Goal: Task Accomplishment & Management: Use online tool/utility

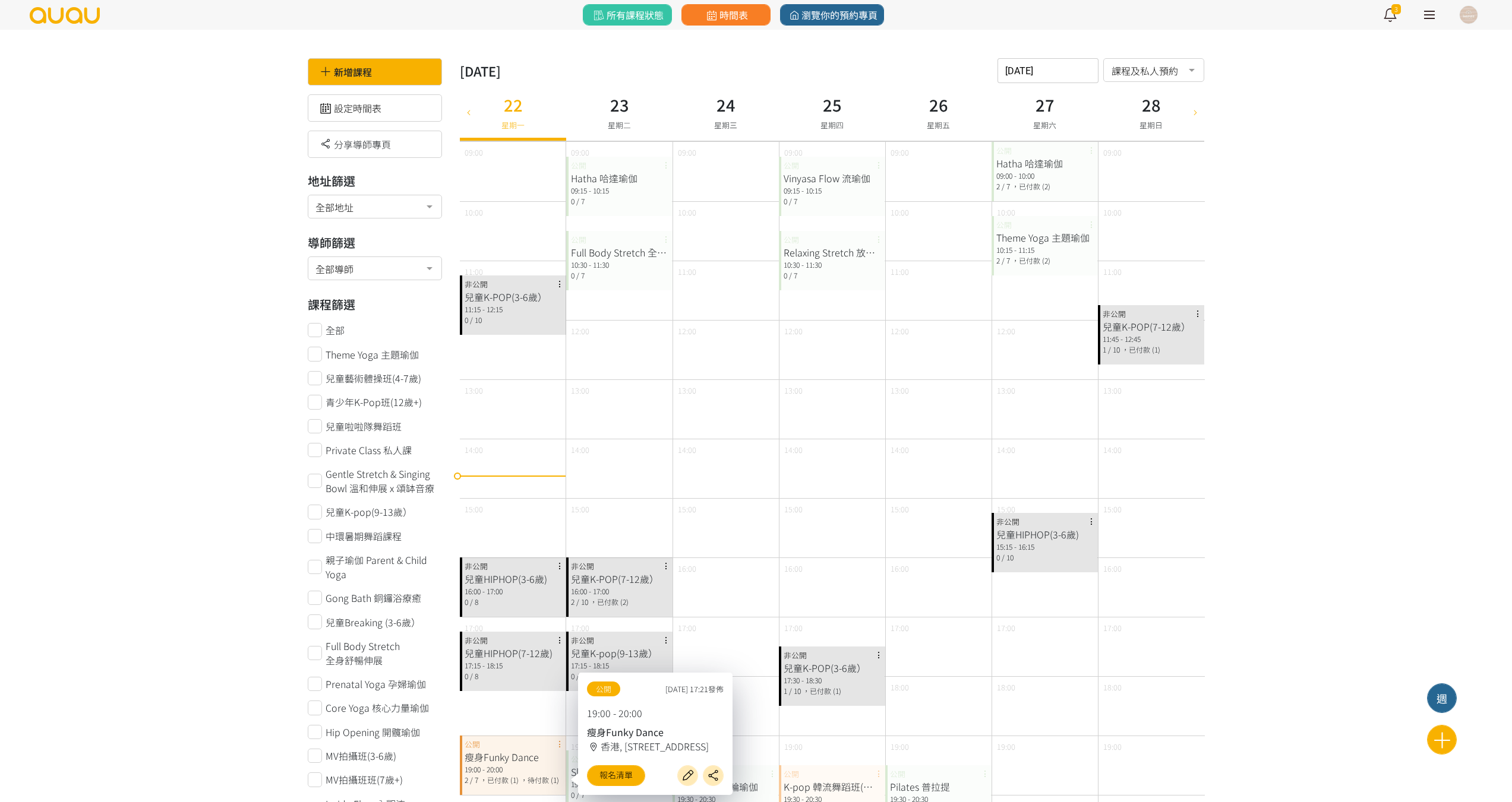
scroll to position [297, 0]
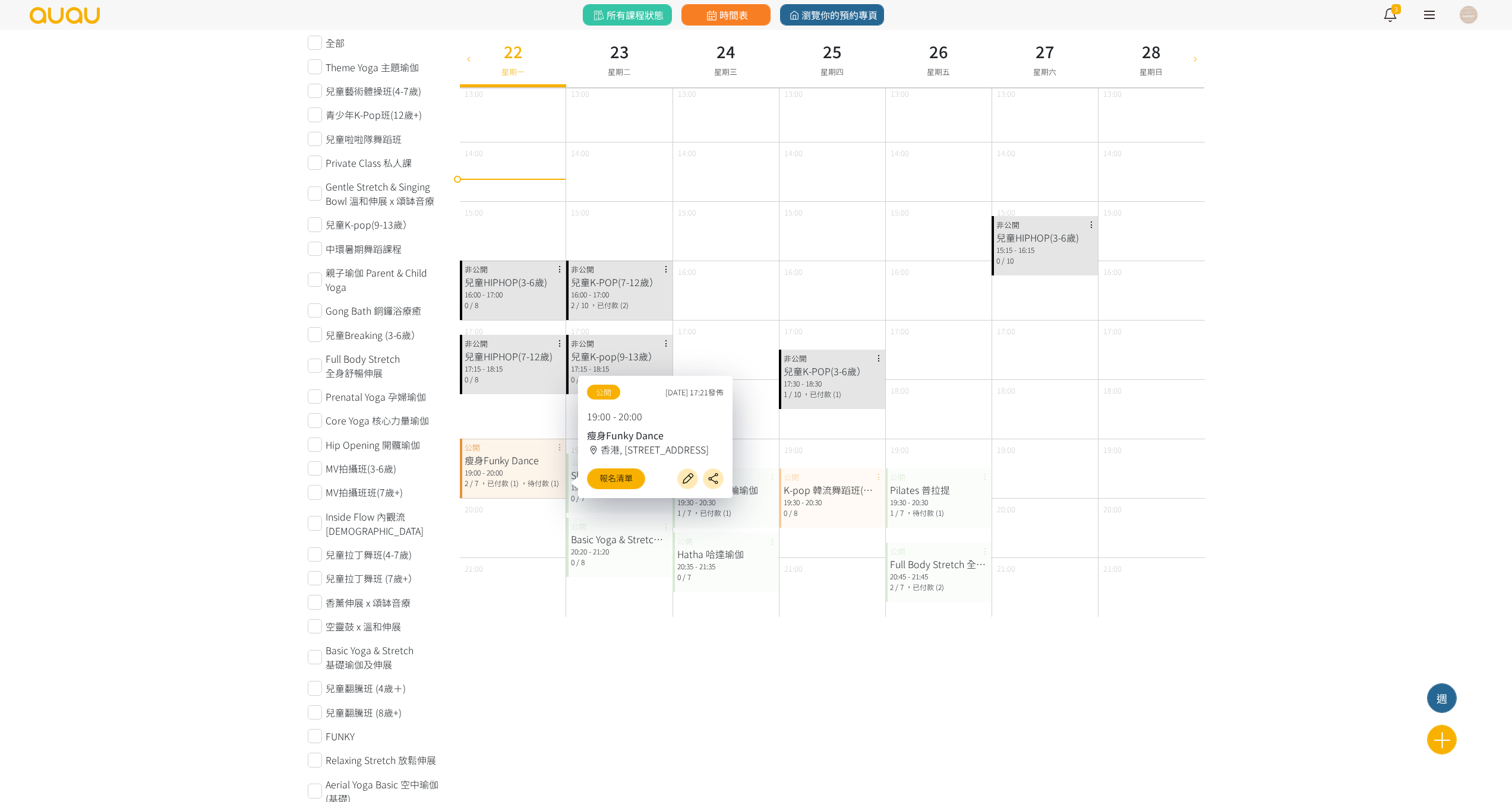
click at [608, 619] on div "新增課程 週 2025年 九月 2025-09-22 請選擇時間表日期 September 2025 Sun Mon Tue Wed Thu Fri Sat …" at bounding box center [831, 759] width 762 height 1995
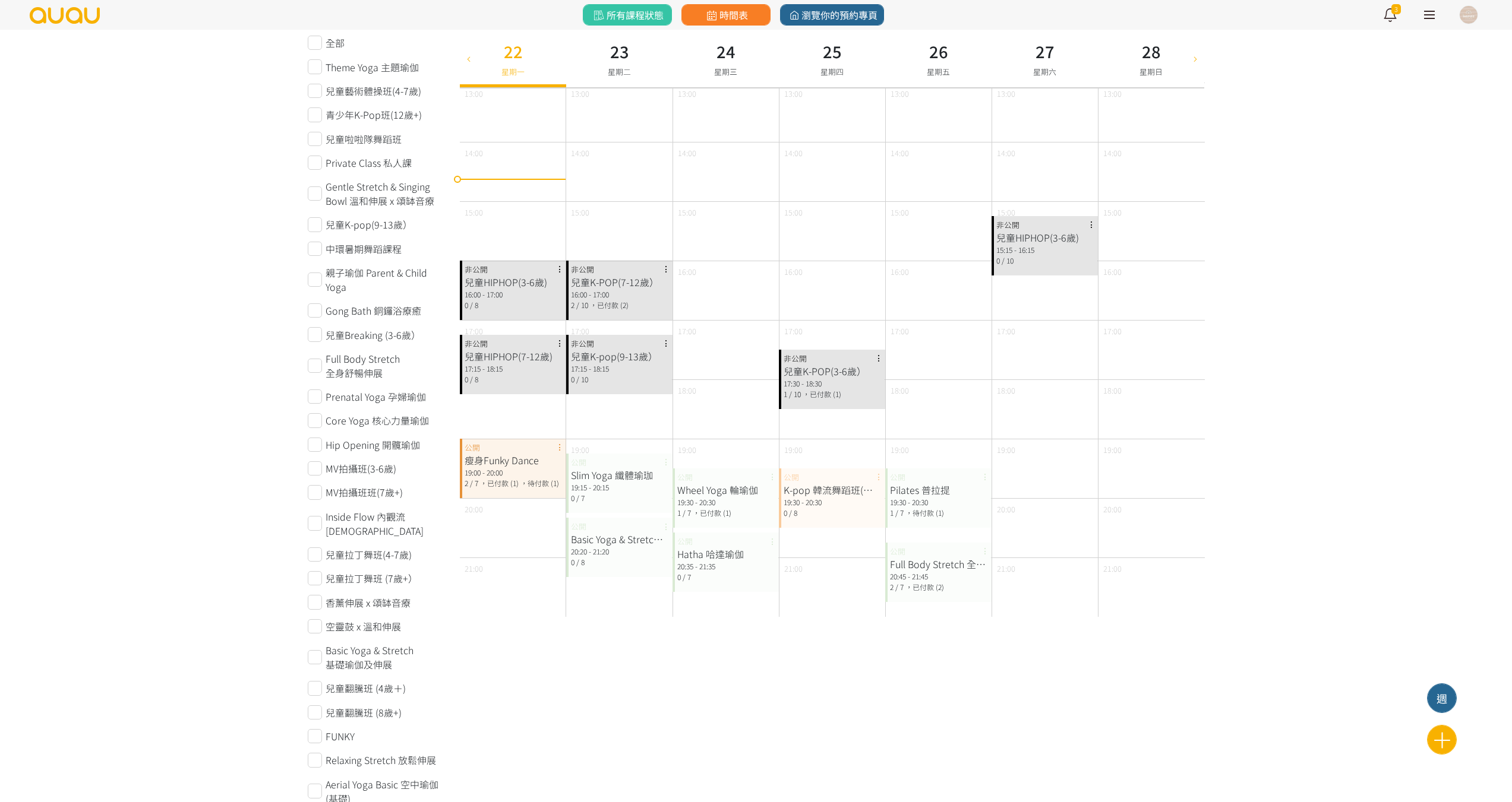
click at [633, 501] on div "0 / 7" at bounding box center [619, 498] width 97 height 11
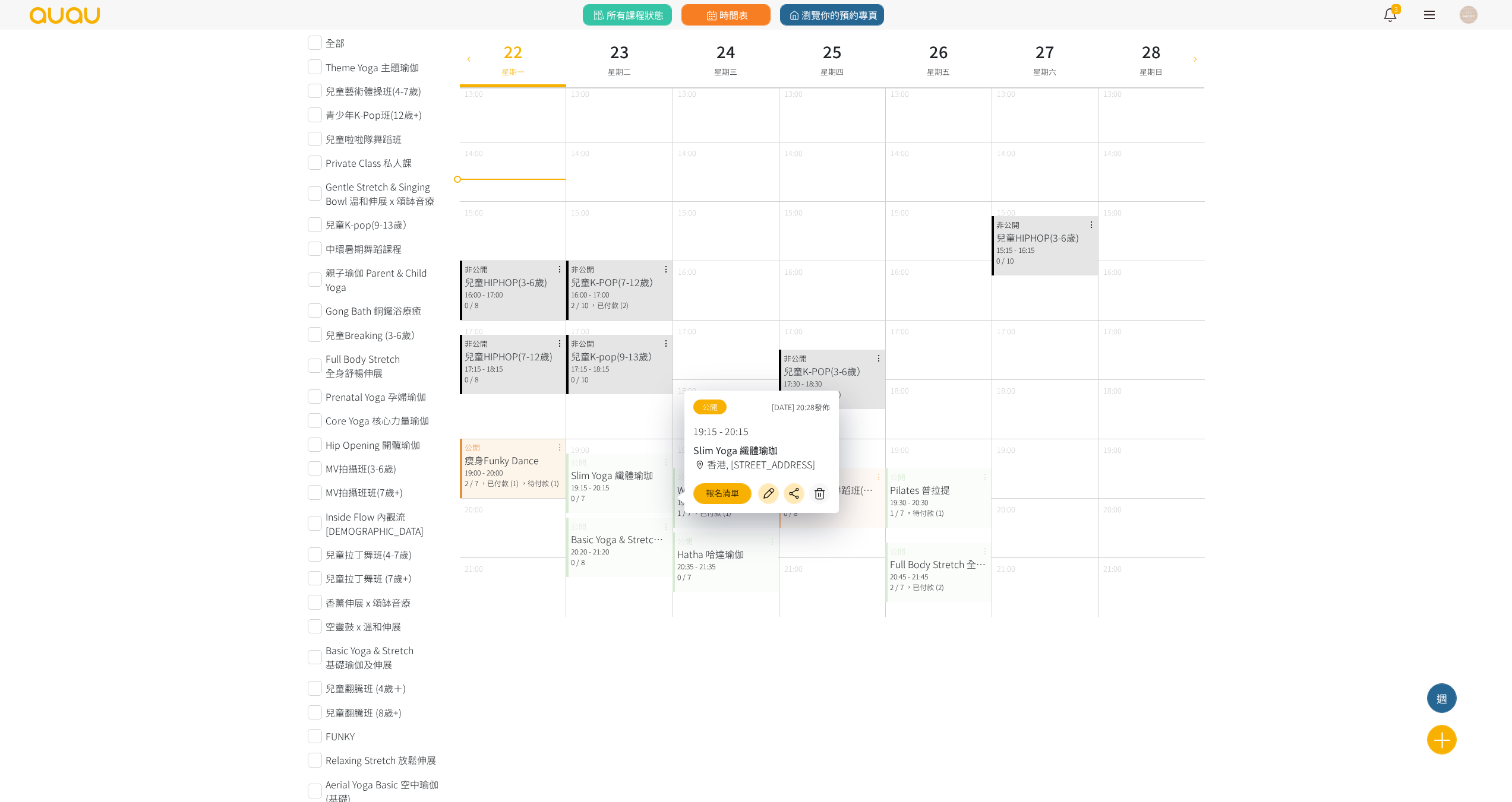
click at [641, 539] on div "Basic Yoga & Stretch 基礎瑜伽及伸展" at bounding box center [619, 539] width 97 height 14
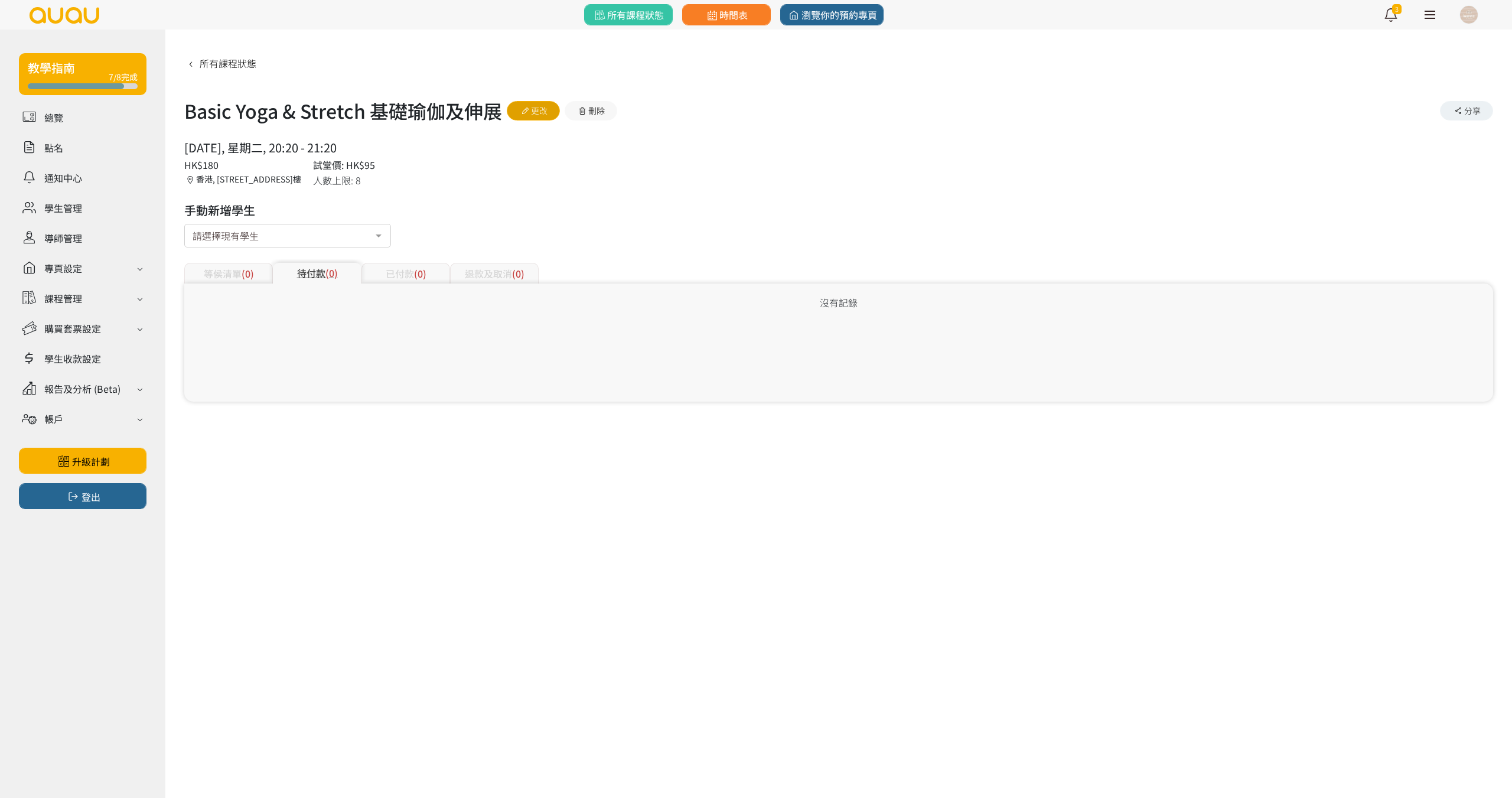
click at [538, 111] on link "更改" at bounding box center [533, 110] width 53 height 19
click at [492, 277] on div "退款及取消 (2)" at bounding box center [493, 274] width 89 height 21
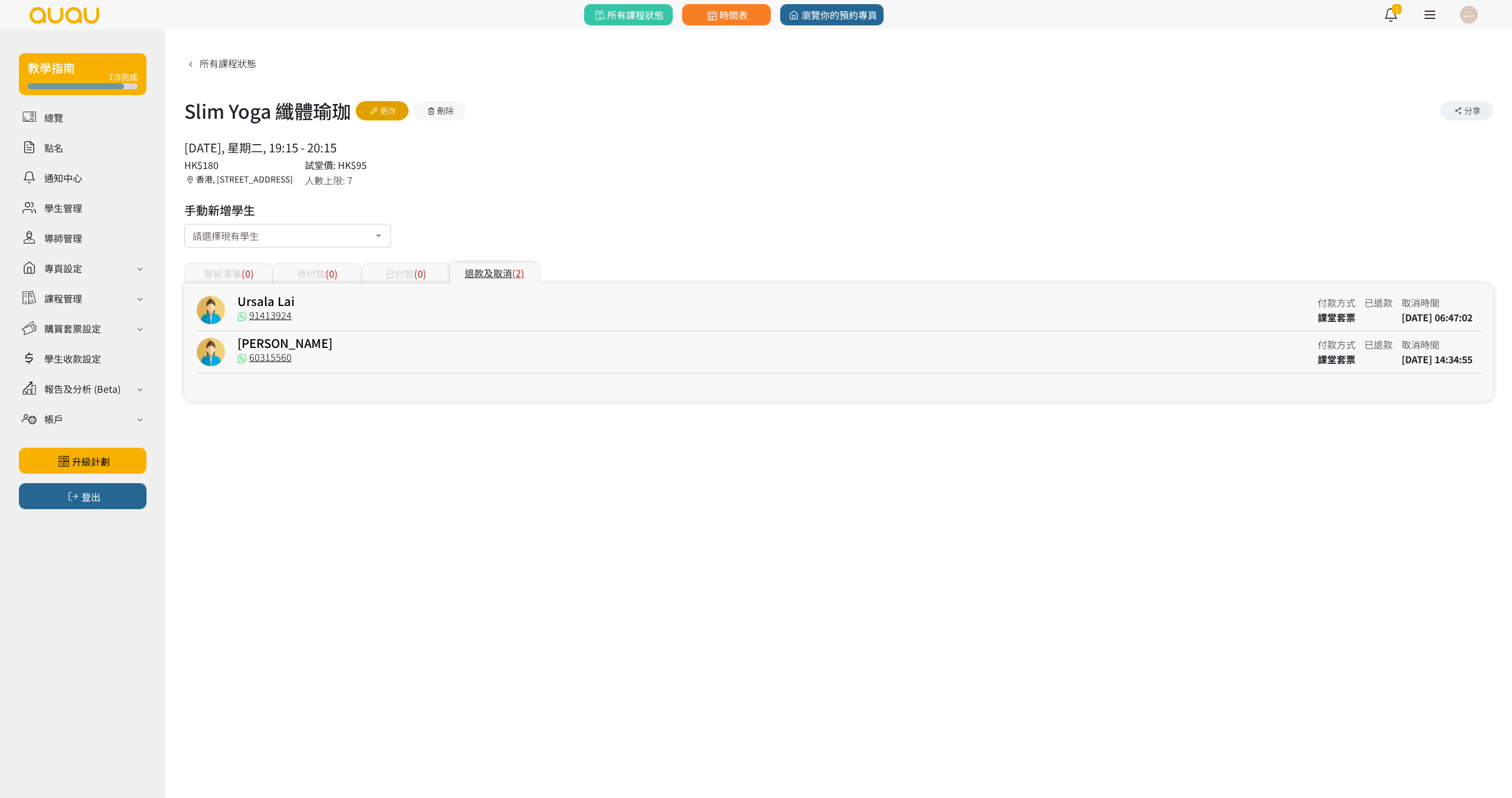
click at [380, 115] on icon at bounding box center [373, 110] width 11 height 8
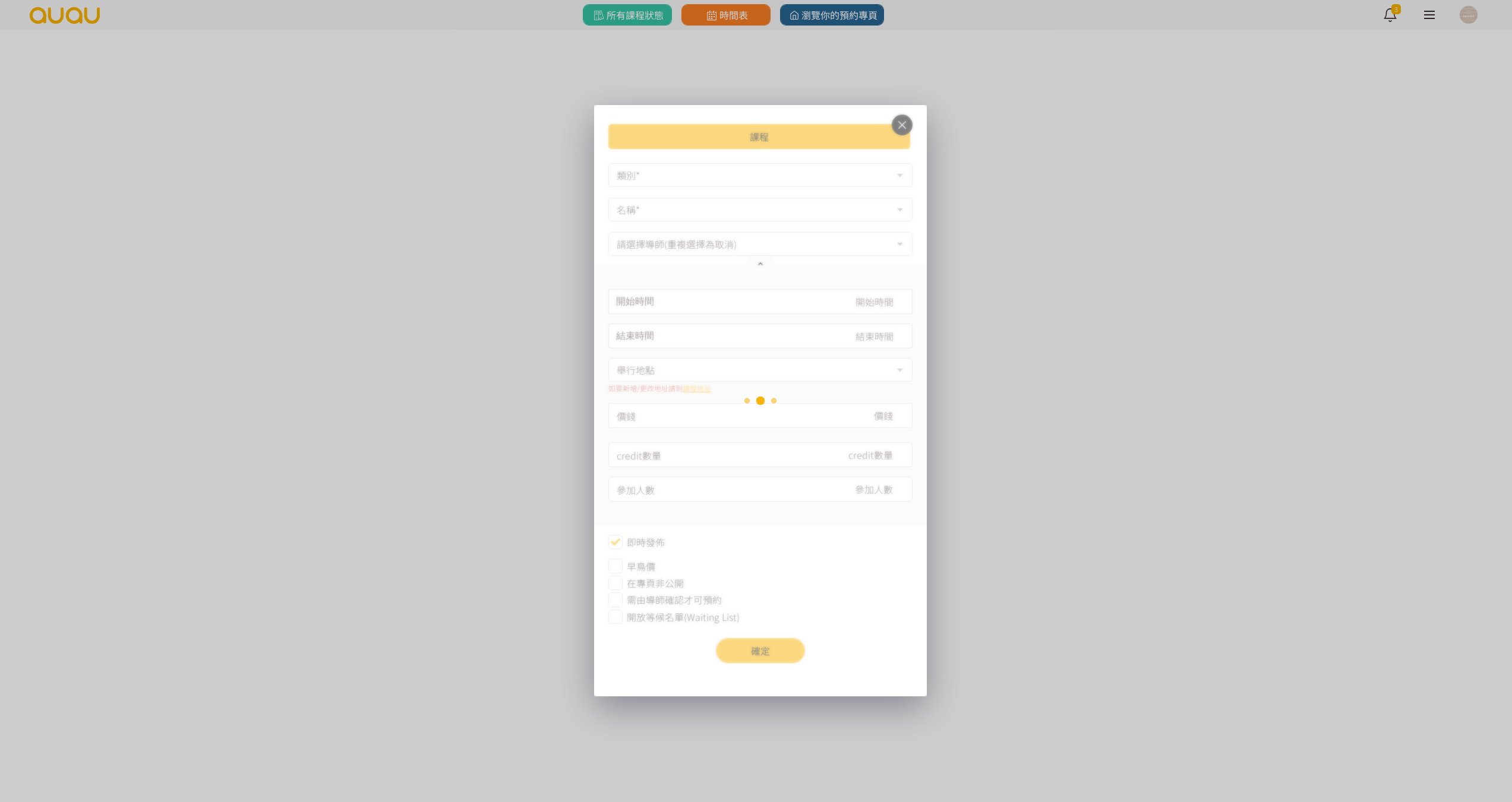
type input "2025-09-23, 19:15"
type input "2025-09-23, 20:15"
type input "180"
type input "7"
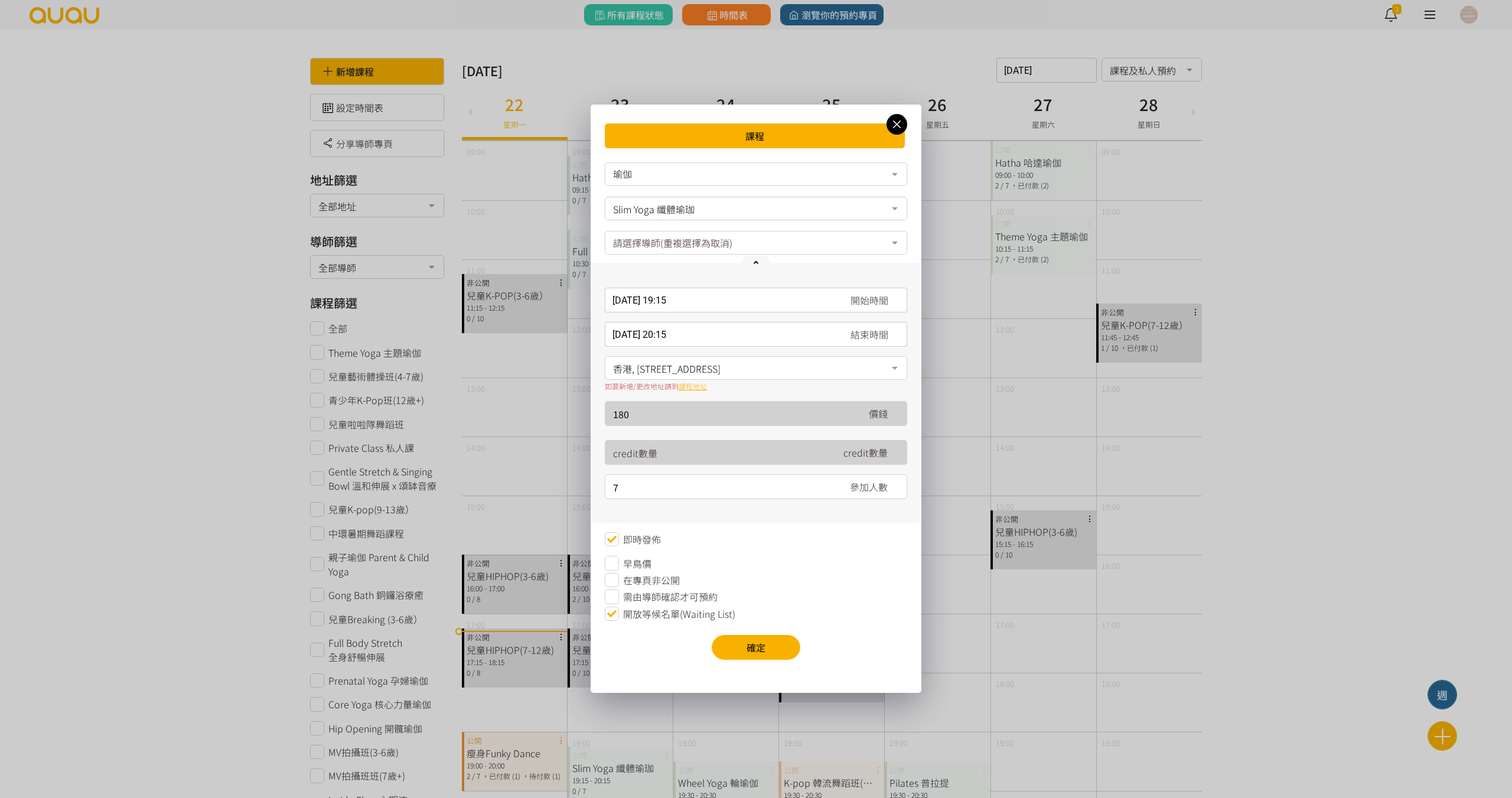
click at [635, 585] on span "在專頁非公開" at bounding box center [651, 581] width 57 height 14
click at [756, 657] on button "確定" at bounding box center [756, 647] width 89 height 25
click at [650, 584] on span "在專頁非公開" at bounding box center [651, 581] width 57 height 14
click at [743, 647] on button "確定" at bounding box center [756, 647] width 89 height 25
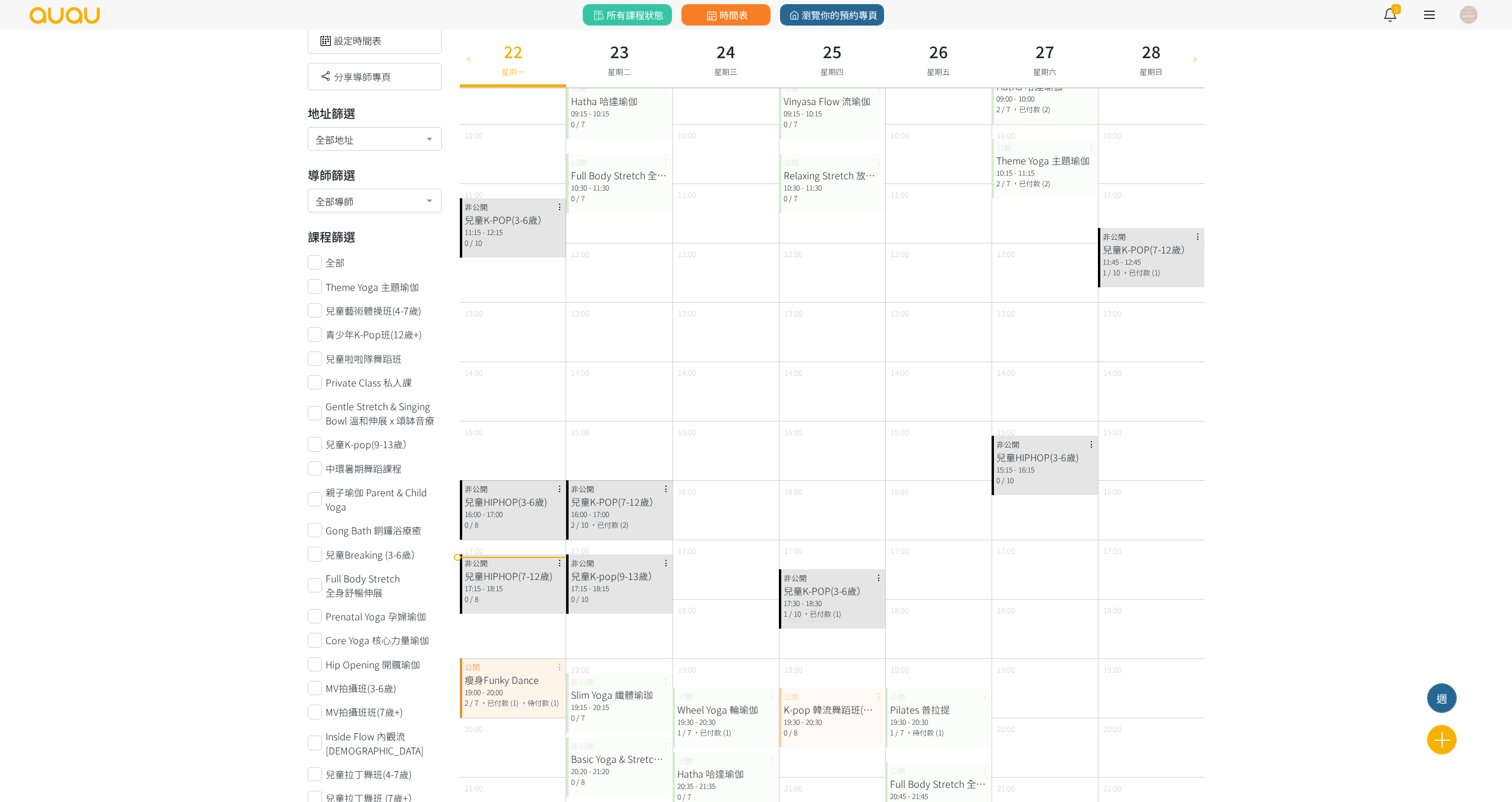
scroll to position [178, 0]
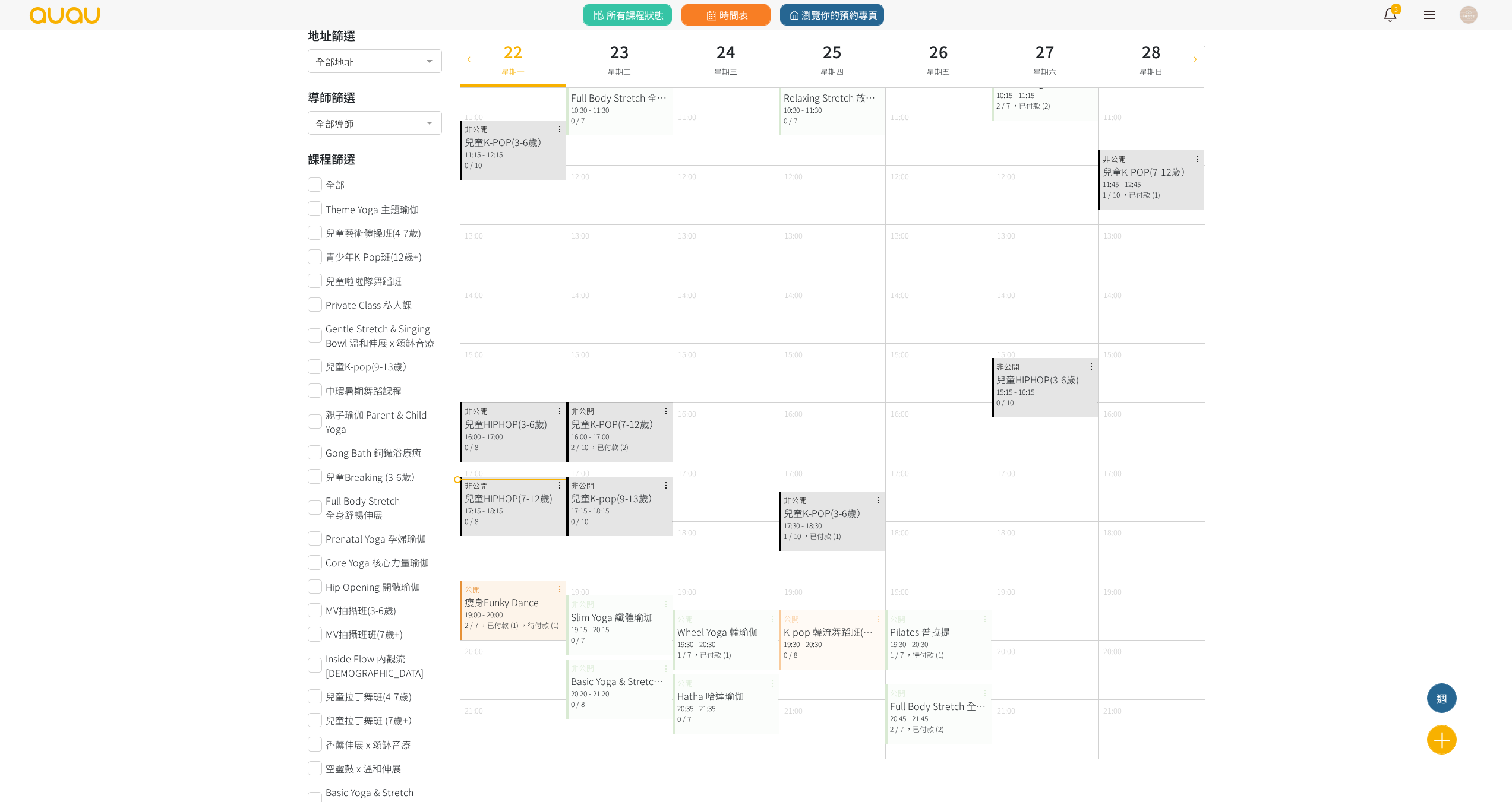
scroll to position [238, 0]
